Goal: Task Accomplishment & Management: Manage account settings

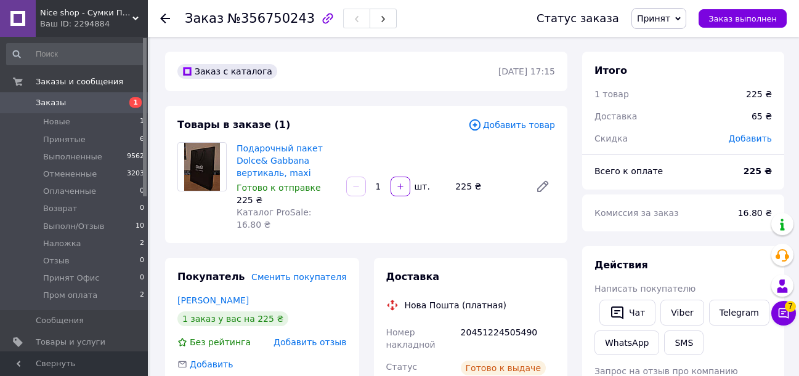
click at [50, 100] on span "Заказы" at bounding box center [51, 102] width 30 height 11
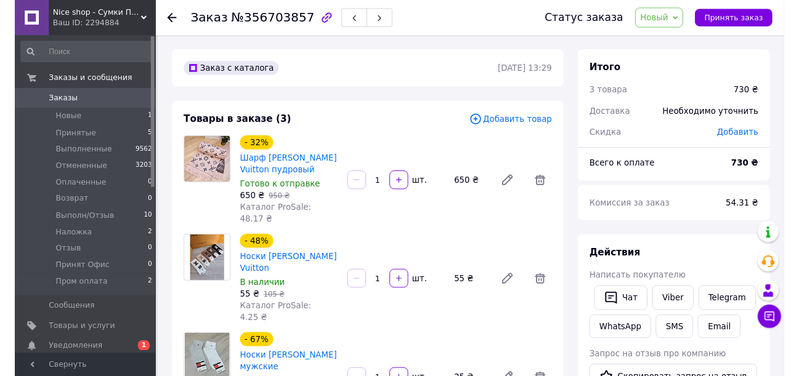
scroll to position [62, 0]
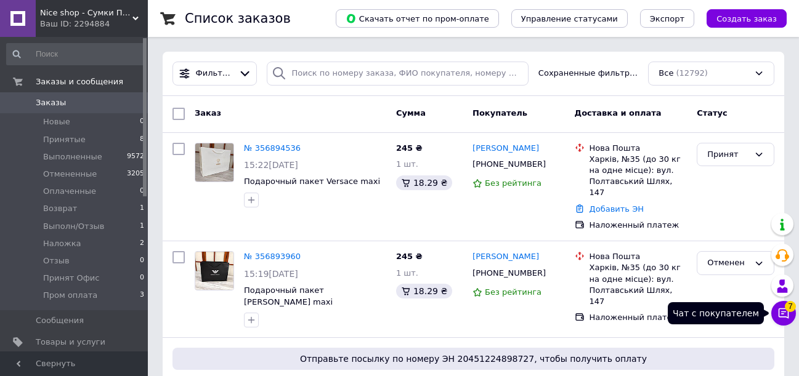
click at [786, 313] on icon at bounding box center [783, 313] width 12 height 12
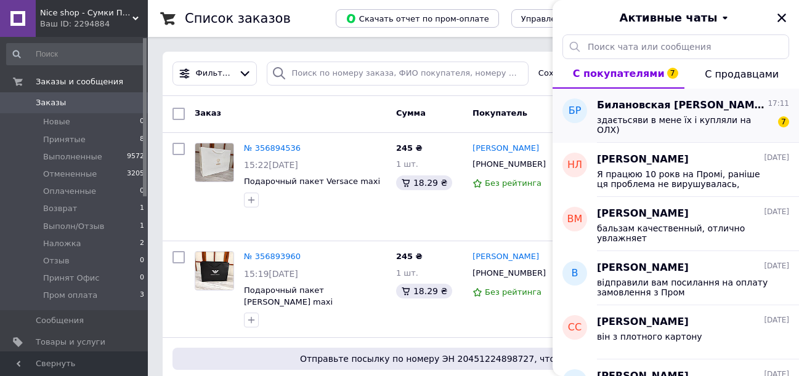
click at [701, 113] on div "здаєтьсяви в мене їх і купляли на ОЛХ) 7" at bounding box center [693, 124] width 192 height 22
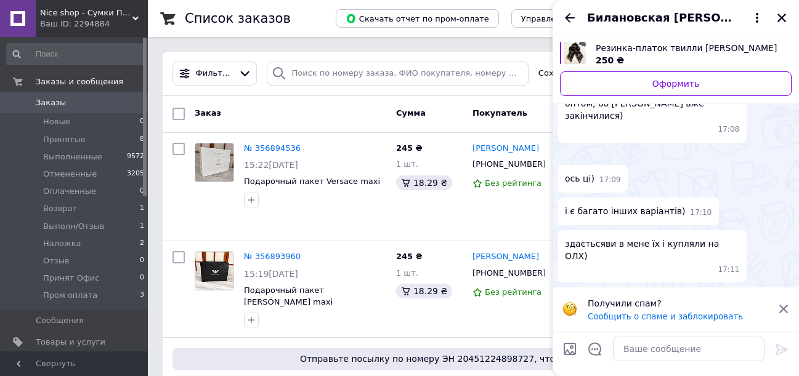
scroll to position [267, 0]
click at [665, 355] on textarea at bounding box center [688, 349] width 151 height 25
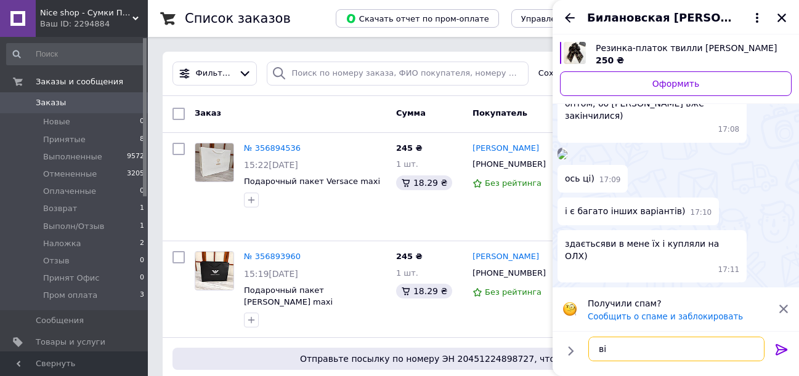
type textarea "в"
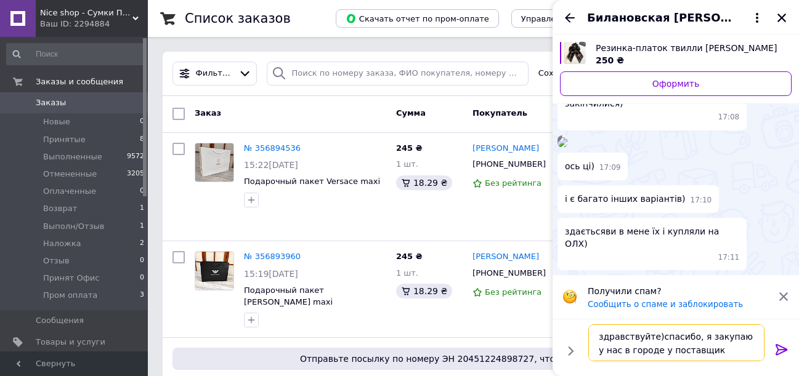
type textarea "здравствуйте)спасибо, я закупаю у нас в городе у поставщика"
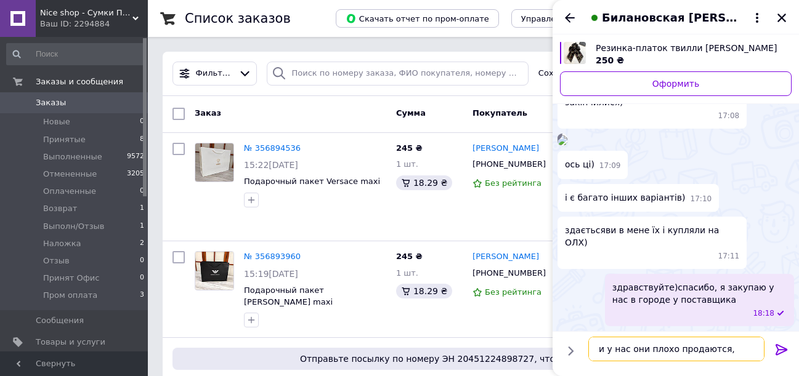
scroll to position [270, 0]
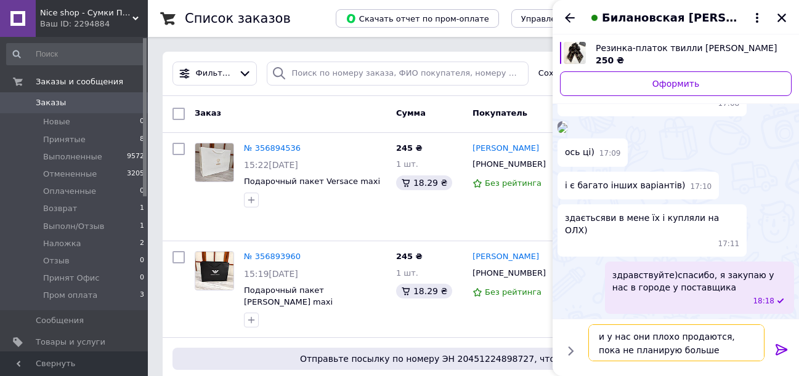
type textarea "и у нас они плохо продаются, пока не планирую больше закупать"
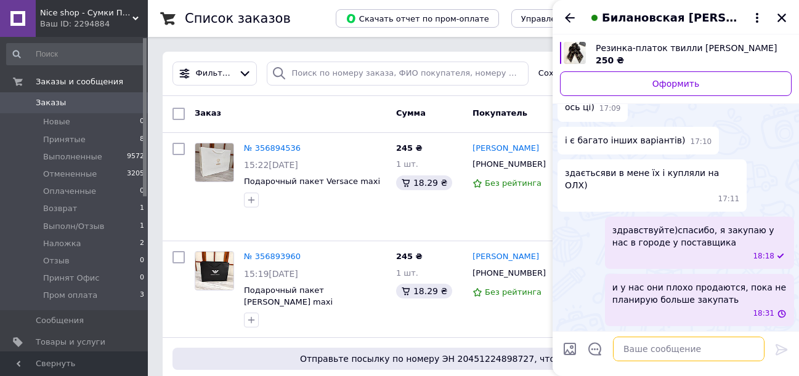
scroll to position [315, 0]
click at [571, 16] on icon "Назад" at bounding box center [569, 17] width 15 height 15
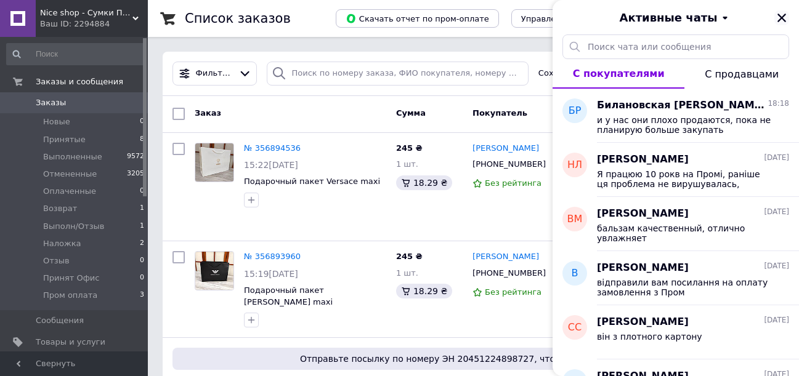
click at [777, 19] on icon "Закрыть" at bounding box center [781, 17] width 11 height 11
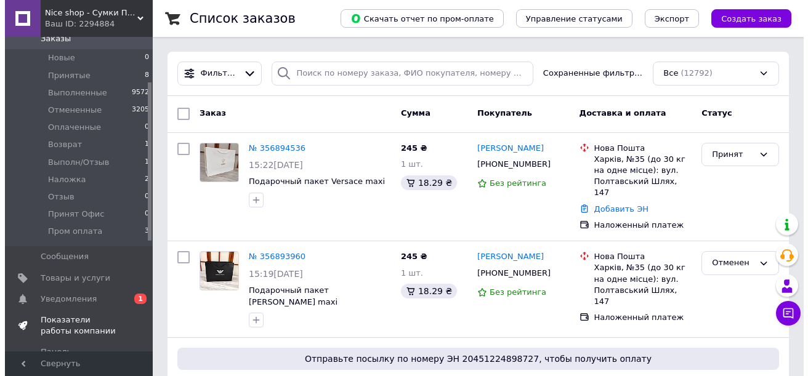
scroll to position [123, 0]
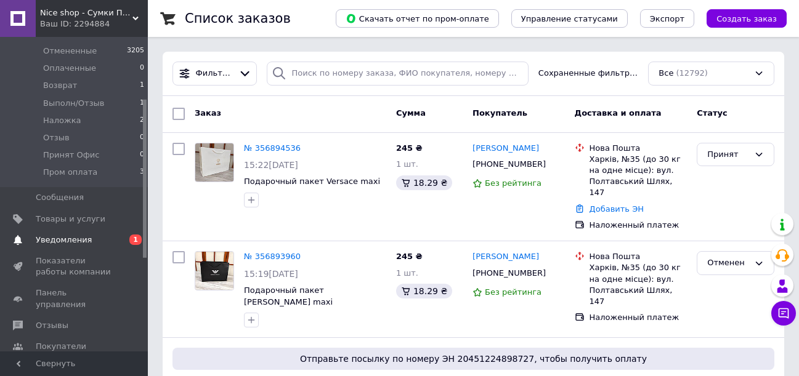
click at [83, 235] on span "Уведомления" at bounding box center [64, 240] width 56 height 11
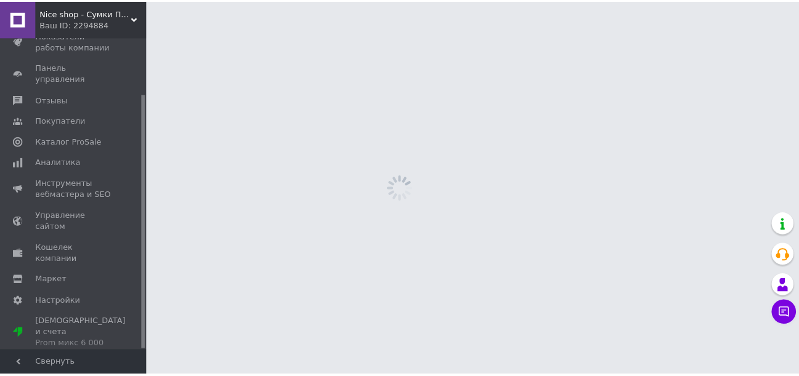
scroll to position [69, 0]
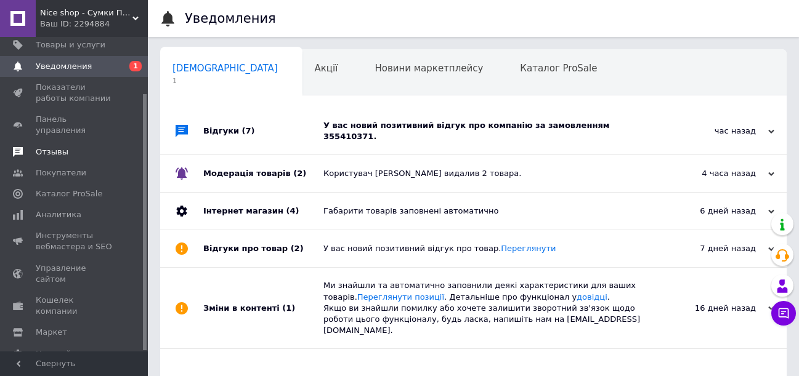
click at [52, 147] on span "Отзывы" at bounding box center [52, 152] width 33 height 11
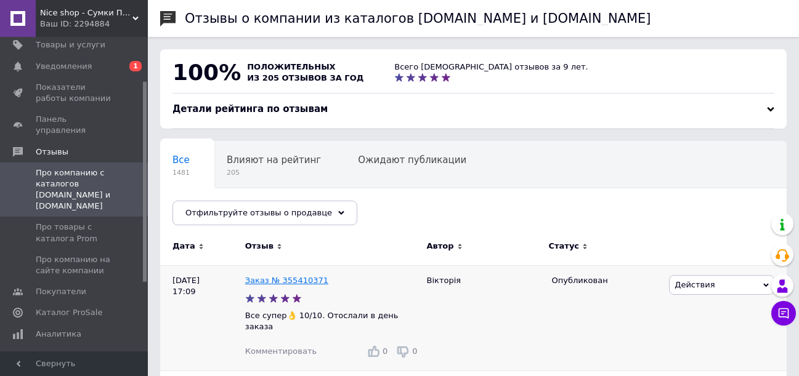
click at [286, 282] on link "Заказ № 355410371" at bounding box center [286, 280] width 83 height 9
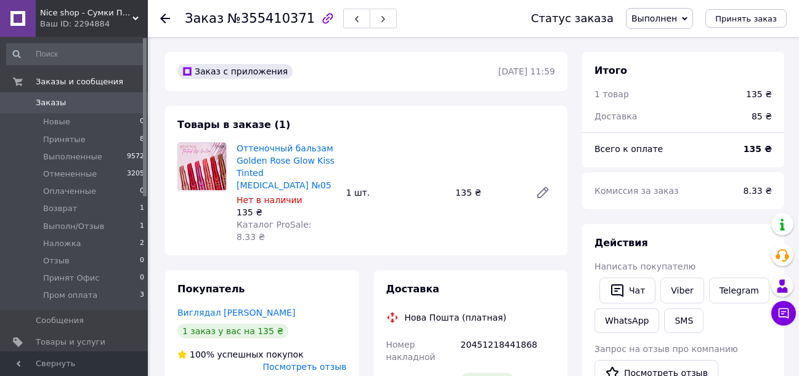
click at [52, 100] on span "Заказы" at bounding box center [51, 102] width 30 height 11
